Goal: Transaction & Acquisition: Register for event/course

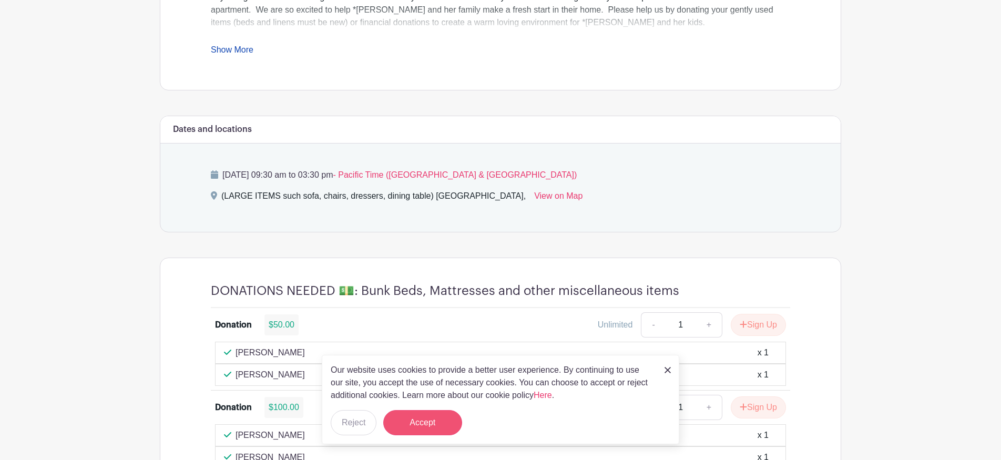
scroll to position [480, 0]
click at [356, 423] on button "Reject" at bounding box center [354, 422] width 46 height 25
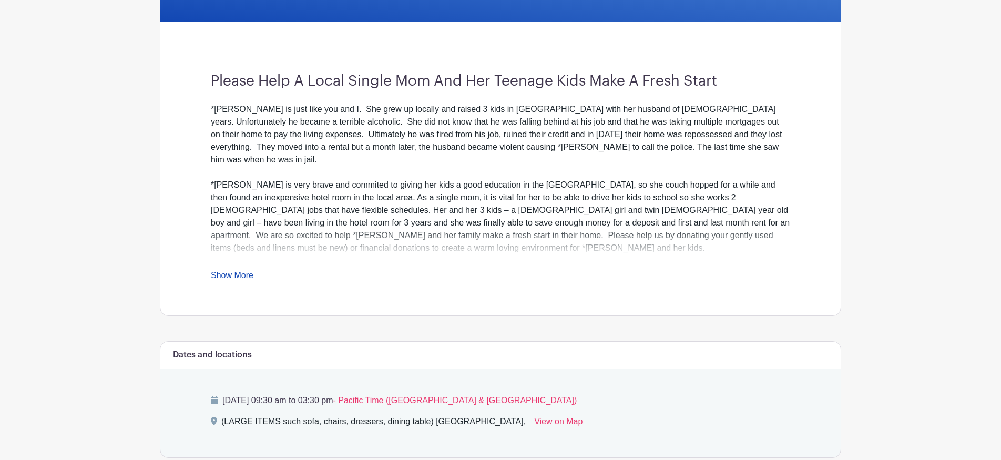
scroll to position [258, 0]
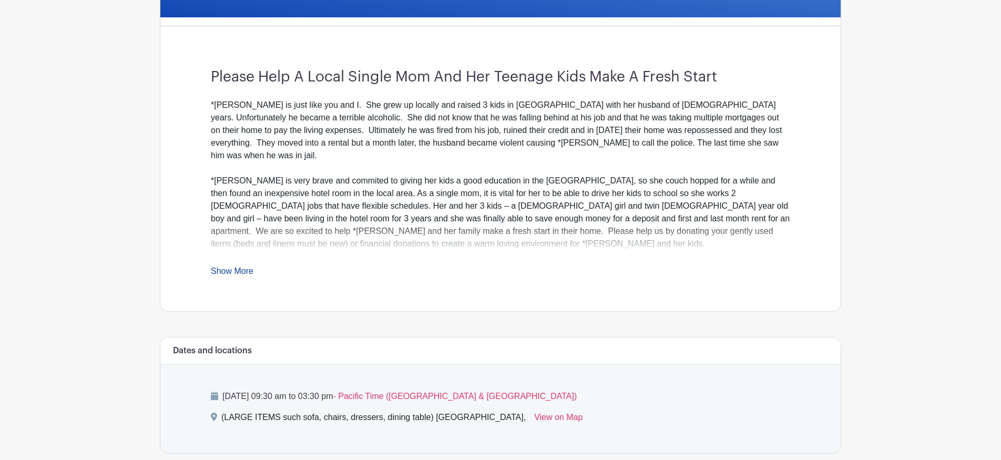
click at [246, 272] on link "Show More" at bounding box center [232, 273] width 43 height 13
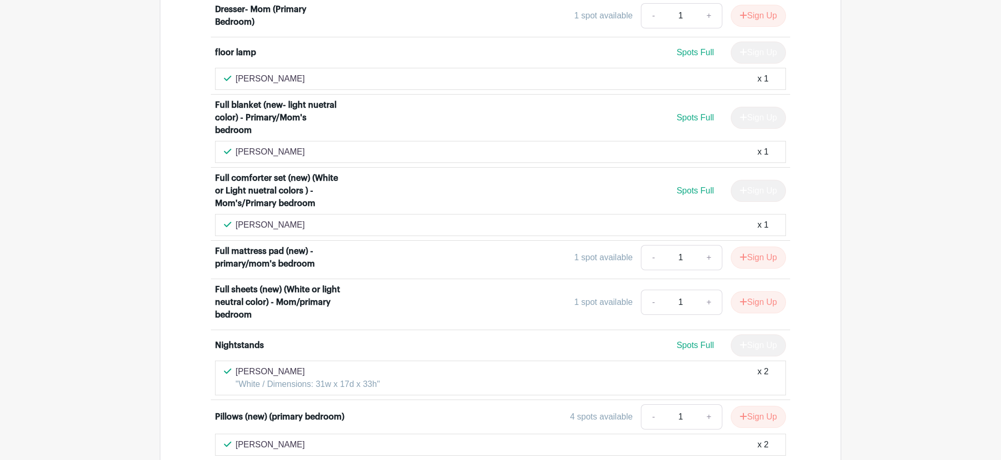
scroll to position [3367, 0]
click at [750, 245] on button "Sign Up" at bounding box center [758, 256] width 55 height 22
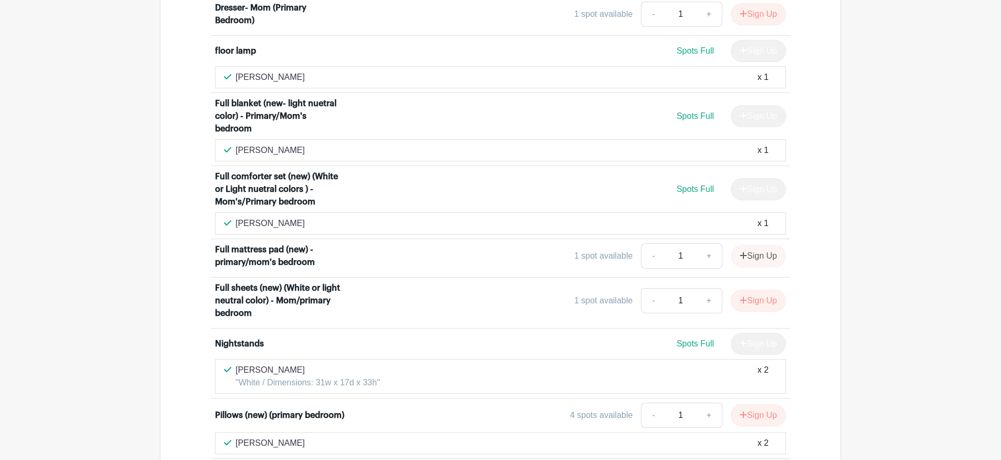
scroll to position [3368, 0]
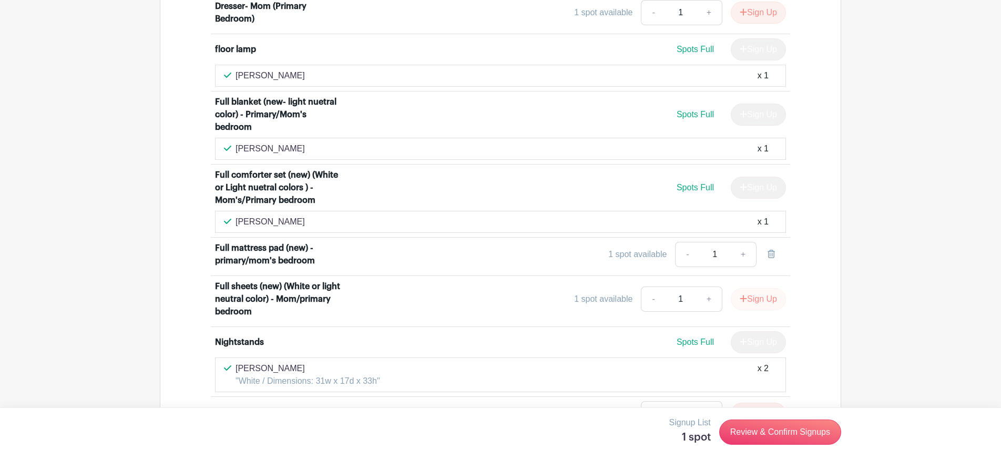
click at [752, 288] on button "Sign Up" at bounding box center [758, 299] width 55 height 22
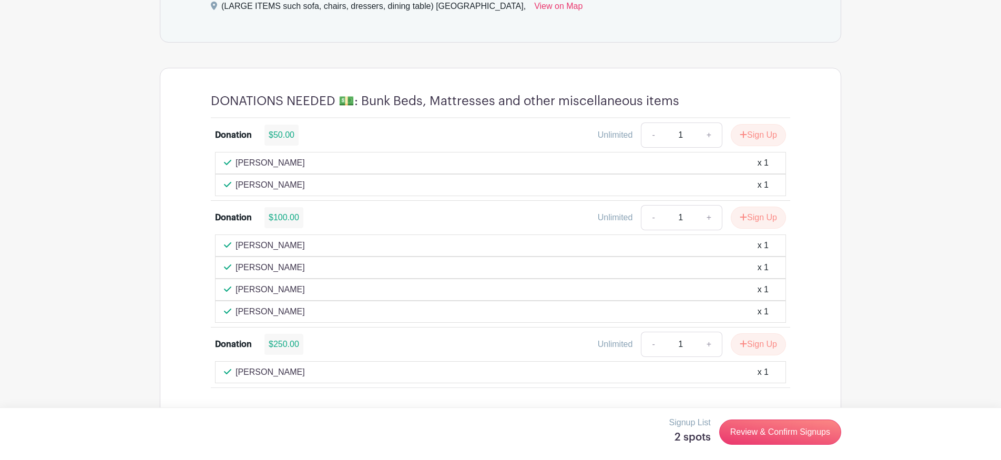
scroll to position [854, 0]
click at [757, 205] on button "Sign Up" at bounding box center [758, 216] width 55 height 22
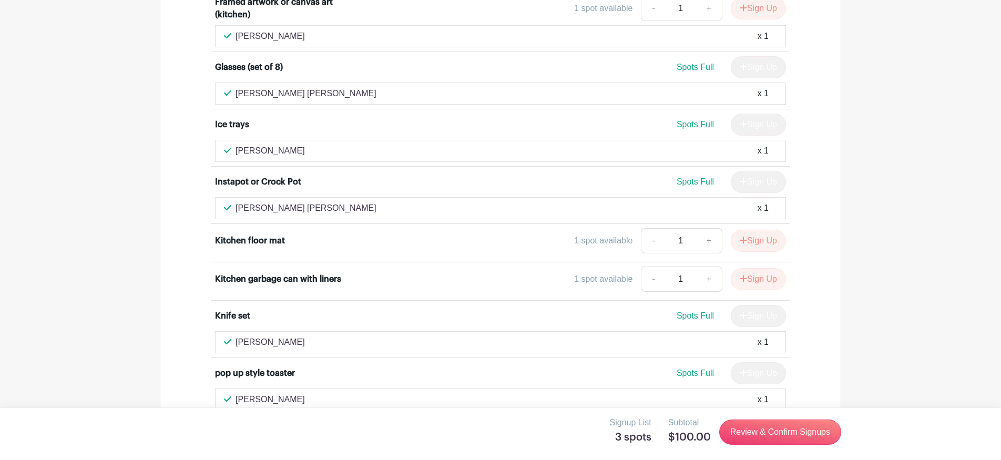
scroll to position [6580, 0]
click at [750, 267] on button "Sign Up" at bounding box center [758, 278] width 55 height 22
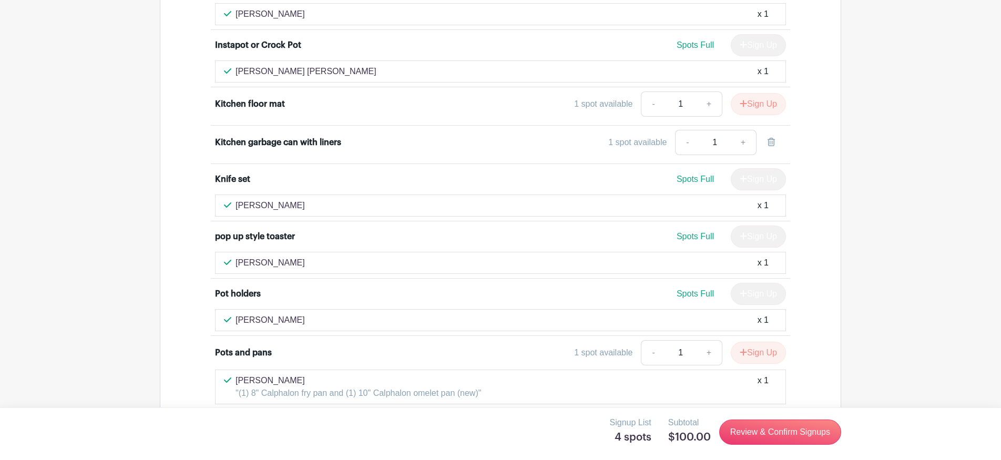
scroll to position [6716, 0]
click at [799, 433] on link "Review & Confirm Signups" at bounding box center [780, 432] width 122 height 25
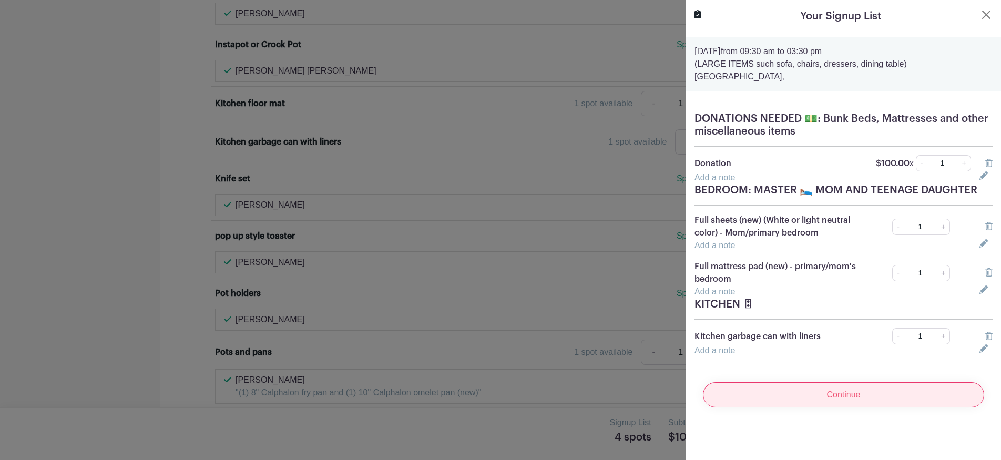
click at [840, 395] on input "Continue" at bounding box center [843, 394] width 281 height 25
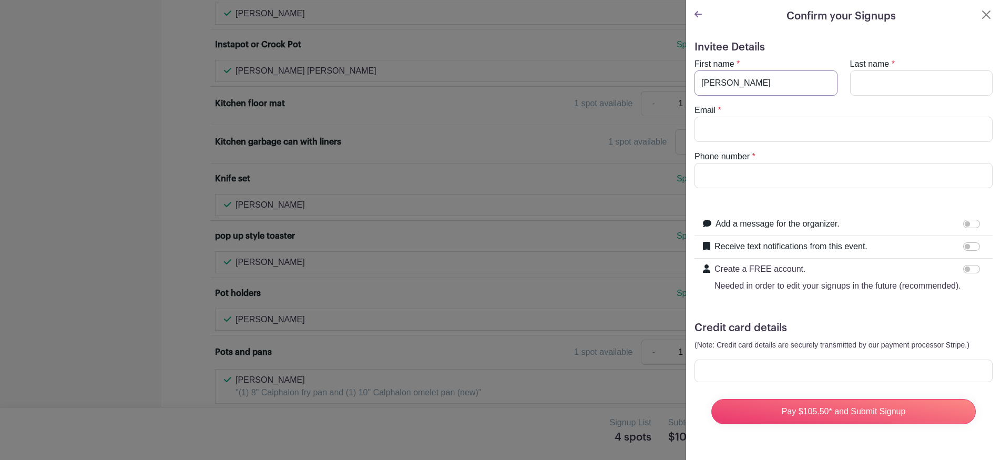
type input "[PERSON_NAME]"
type input "Liao"
type input "[EMAIL_ADDRESS][DOMAIN_NAME]"
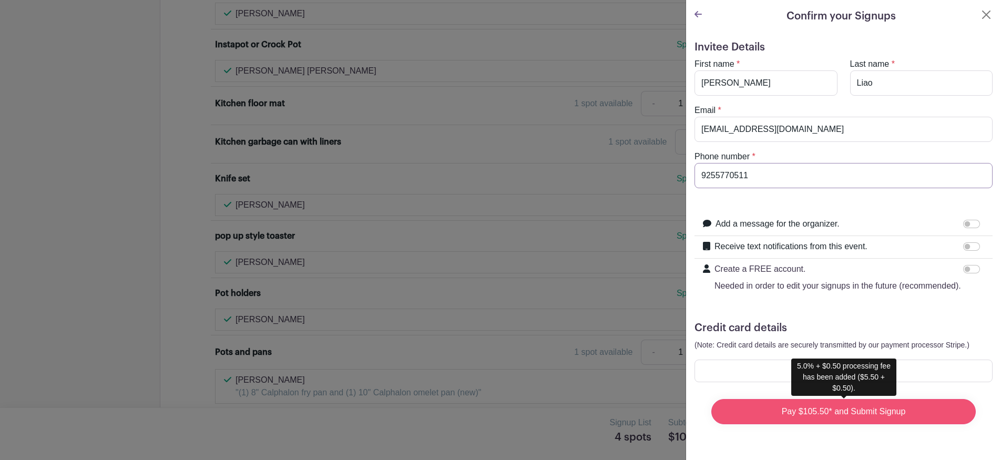
type input "9255770511"
click at [761, 417] on input "Pay $105.50* and Submit Signup" at bounding box center [843, 411] width 264 height 25
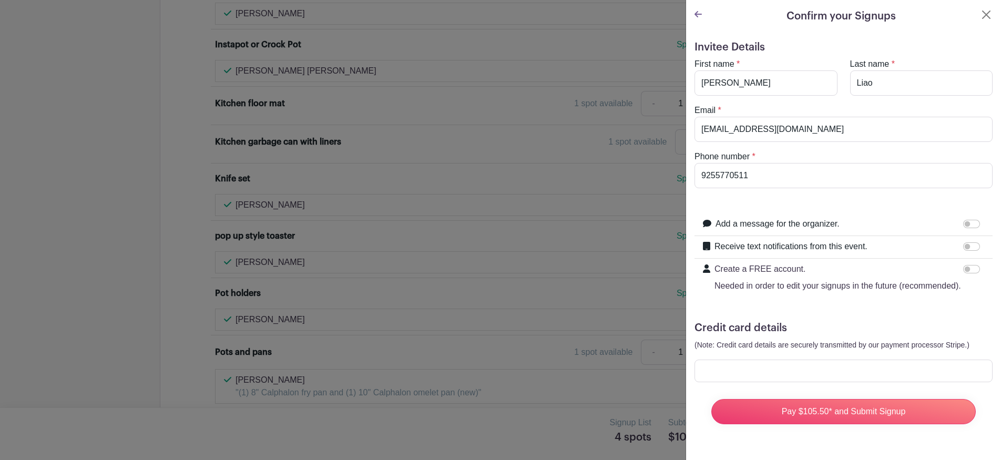
click at [696, 14] on icon at bounding box center [698, 14] width 7 height 6
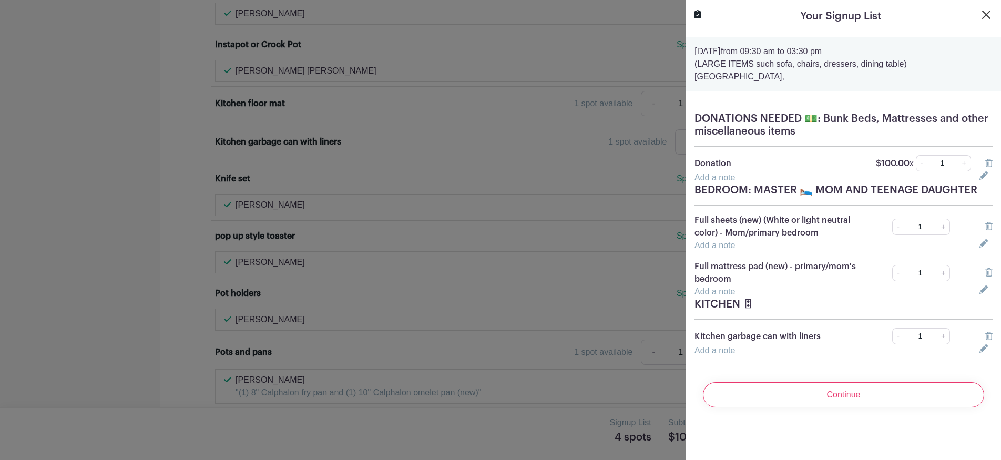
click at [991, 17] on button "Close" at bounding box center [986, 14] width 13 height 13
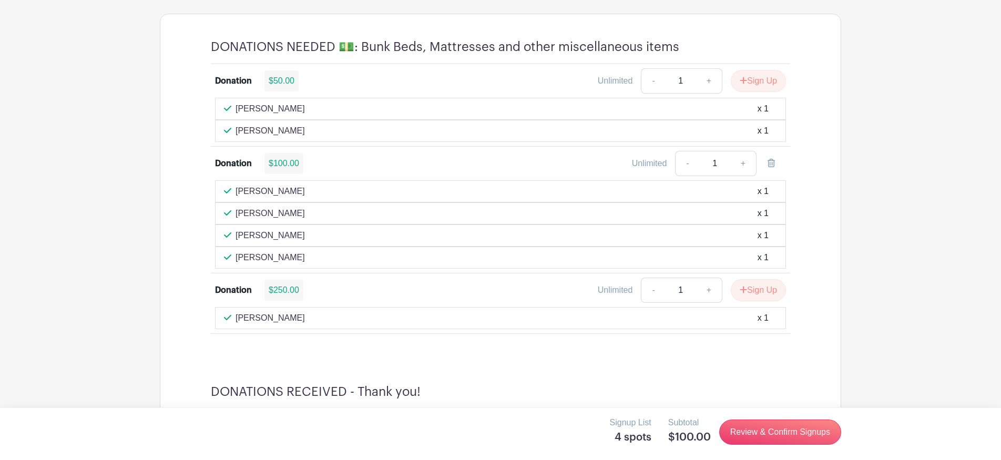
scroll to position [907, 0]
click at [687, 150] on link "-" at bounding box center [687, 162] width 24 height 25
click at [753, 432] on link "Review & Confirm Signups" at bounding box center [780, 432] width 122 height 25
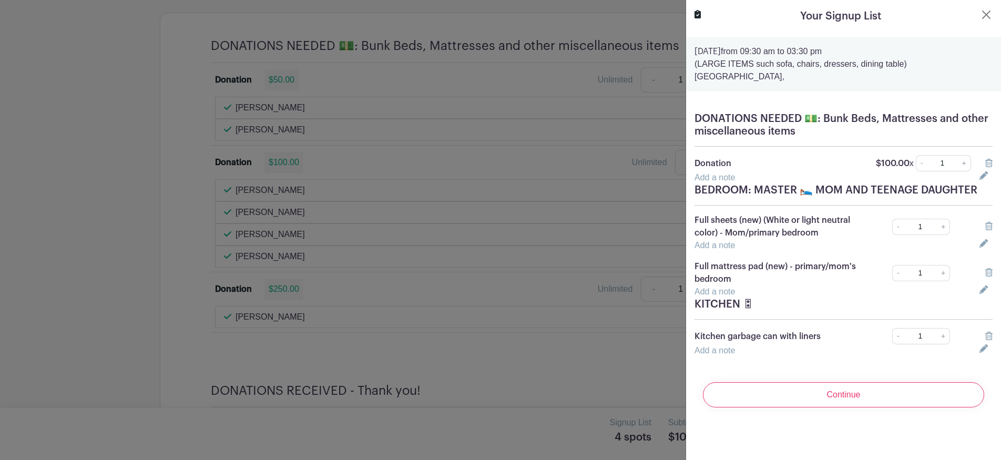
click at [988, 165] on icon at bounding box center [988, 163] width 7 height 8
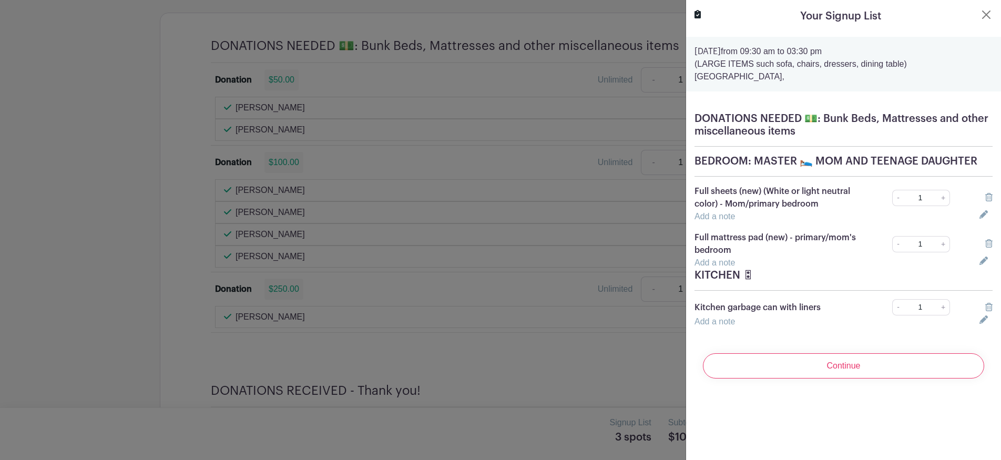
click at [523, 181] on div at bounding box center [500, 230] width 1001 height 460
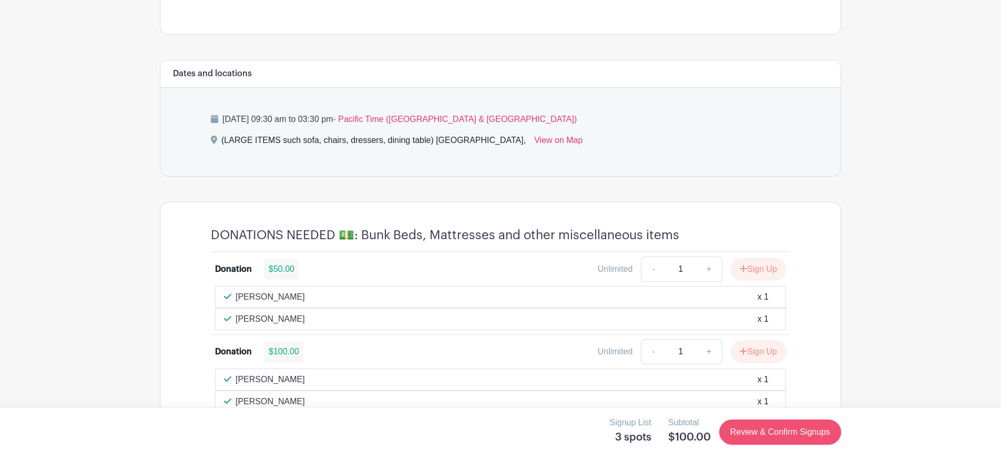
scroll to position [719, 0]
click at [802, 434] on link "Review & Confirm Signups" at bounding box center [780, 432] width 122 height 25
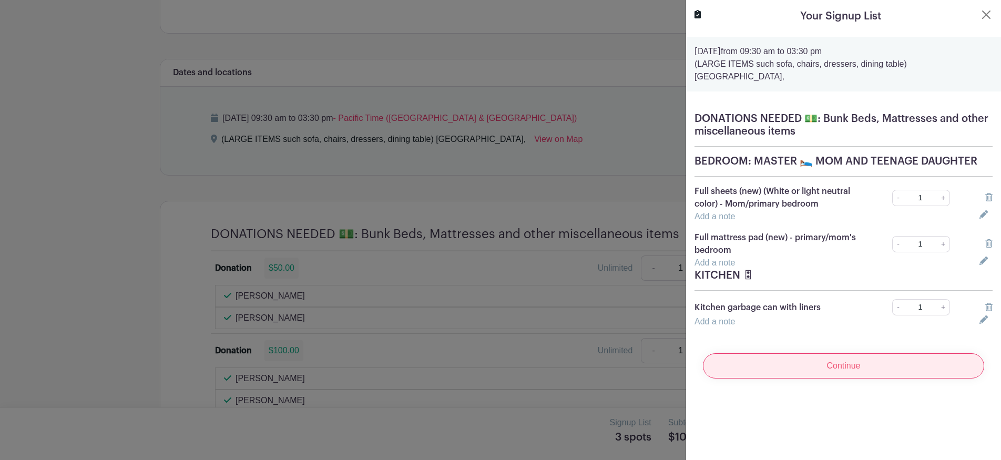
click at [831, 366] on input "Continue" at bounding box center [843, 365] width 281 height 25
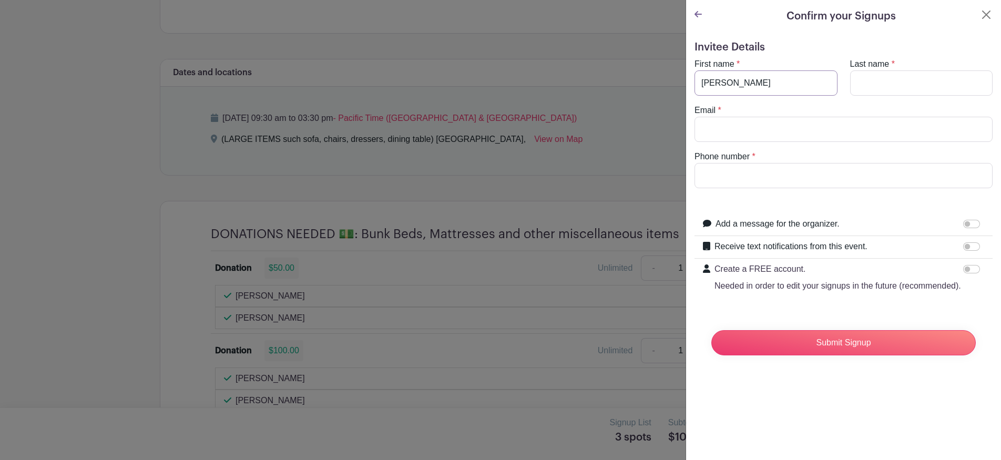
type input "[PERSON_NAME]"
type input "Liao"
type input "[EMAIL_ADDRESS][DOMAIN_NAME]"
type input "[PHONE_NUMBER]"
